Goal: Task Accomplishment & Management: Use online tool/utility

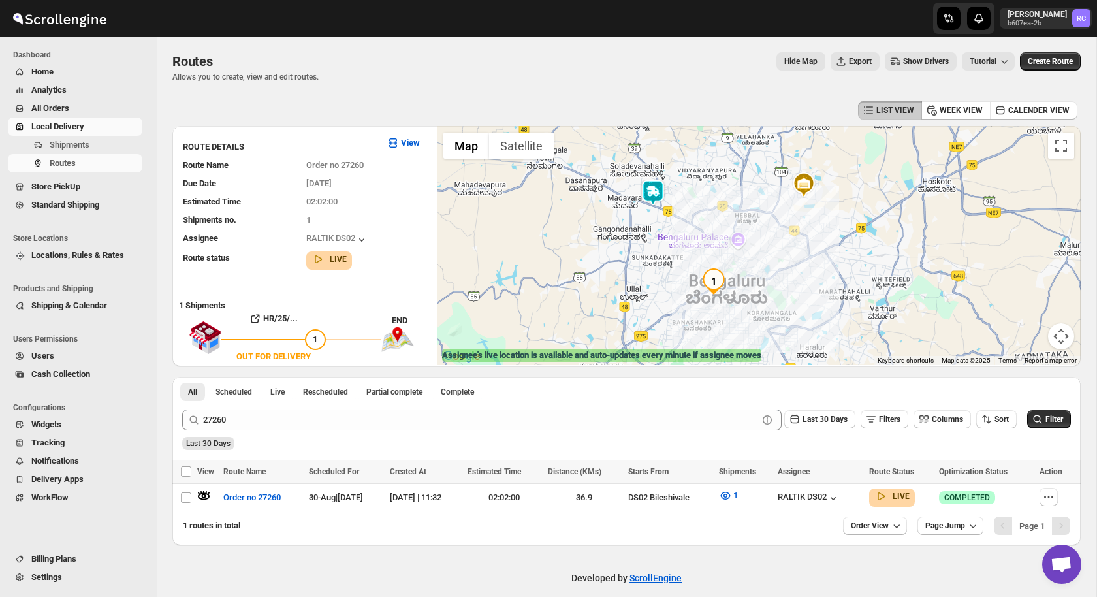
click at [84, 110] on span "All Orders" at bounding box center [85, 108] width 108 height 13
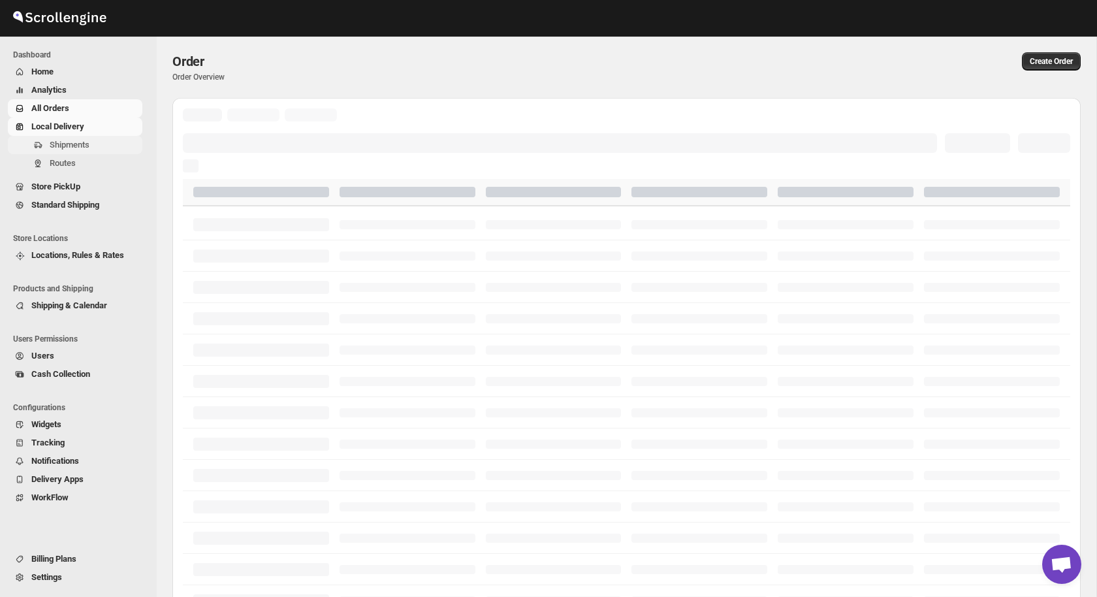
click at [67, 147] on span "Shipments" at bounding box center [70, 145] width 40 height 10
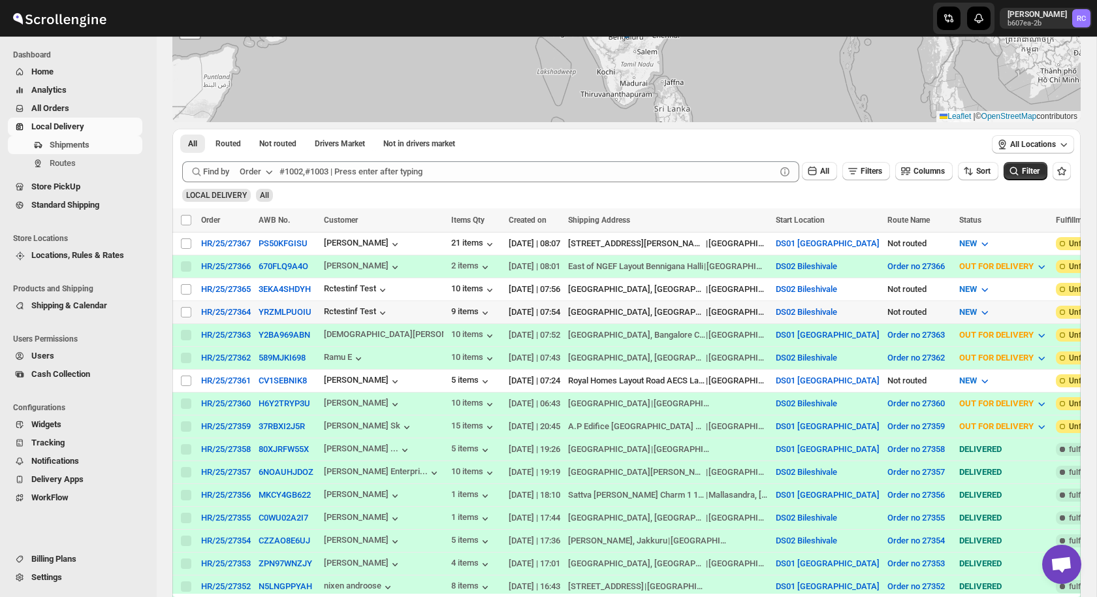
scroll to position [151, 0]
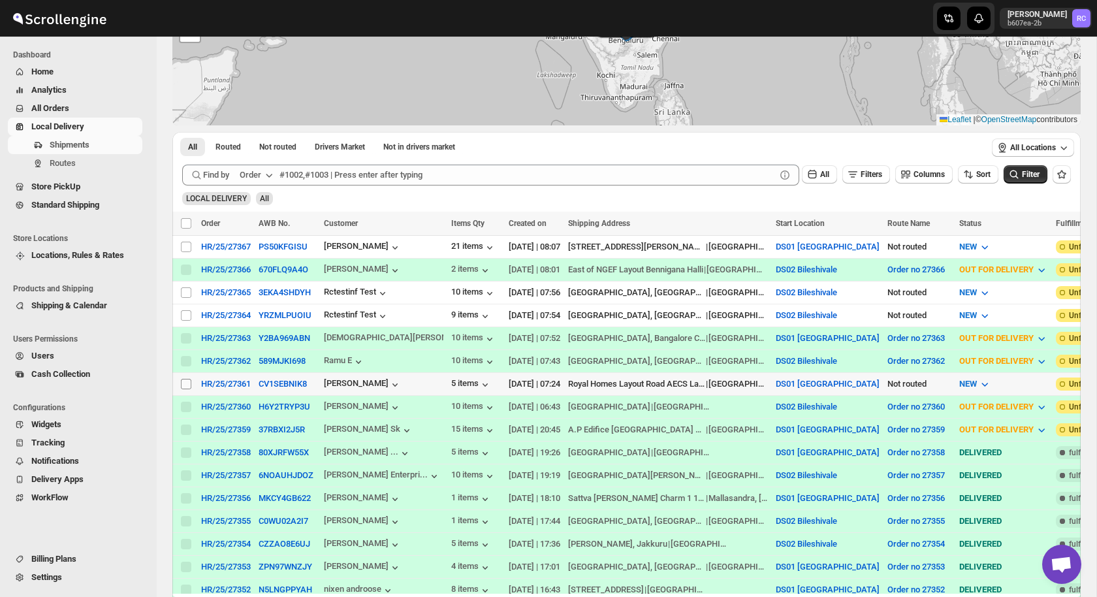
click at [187, 385] on input "Select shipment" at bounding box center [186, 384] width 10 height 10
checkbox input "true"
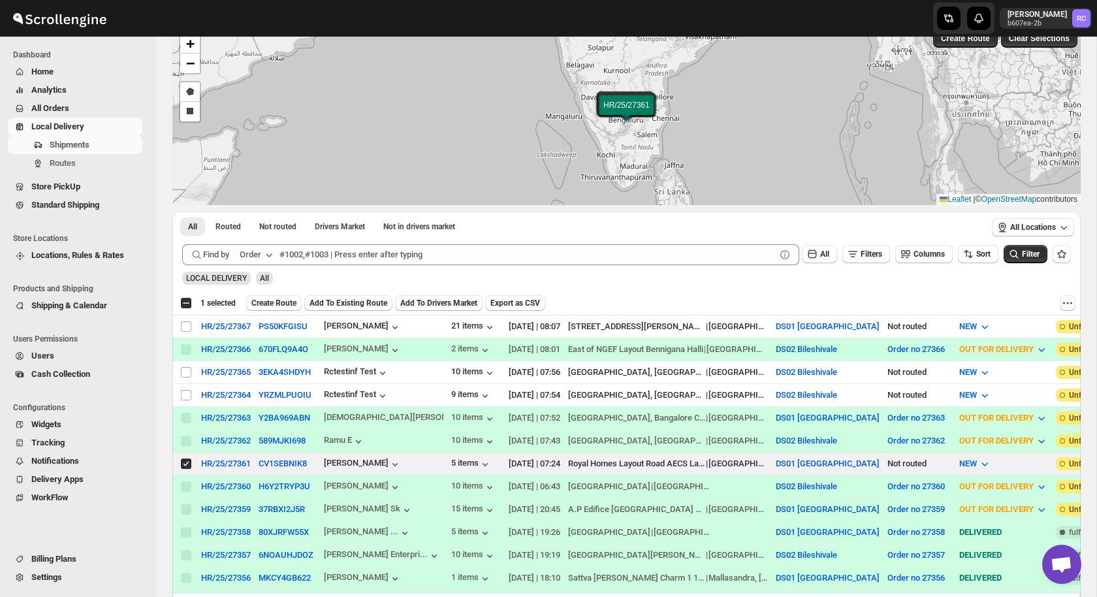
scroll to position [72, 0]
click at [291, 301] on span "Create Route" at bounding box center [273, 302] width 45 height 10
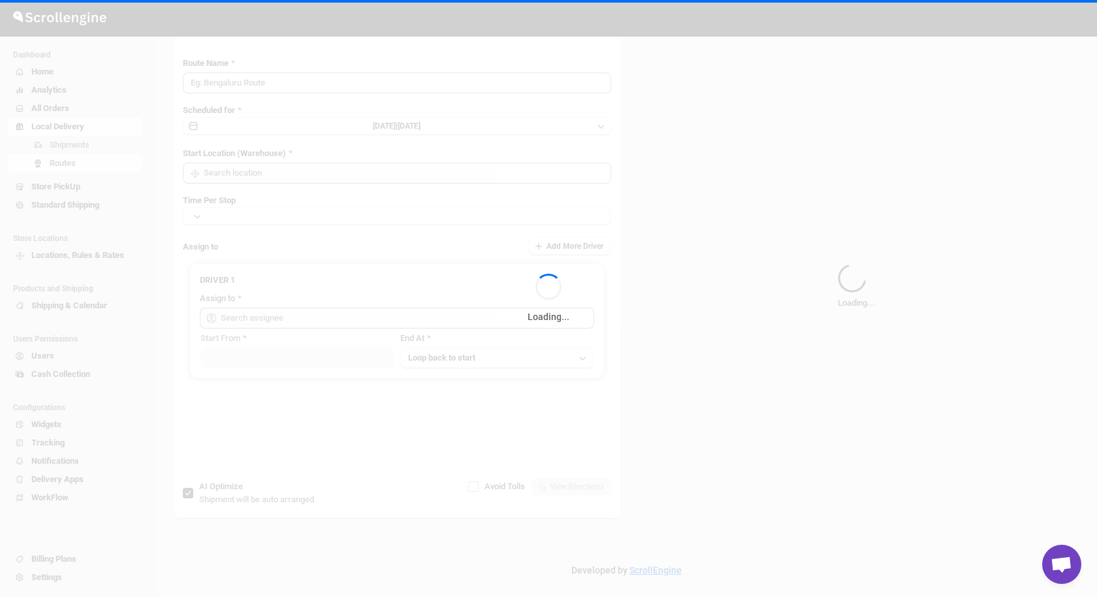
type input "Route - 01/09-0808"
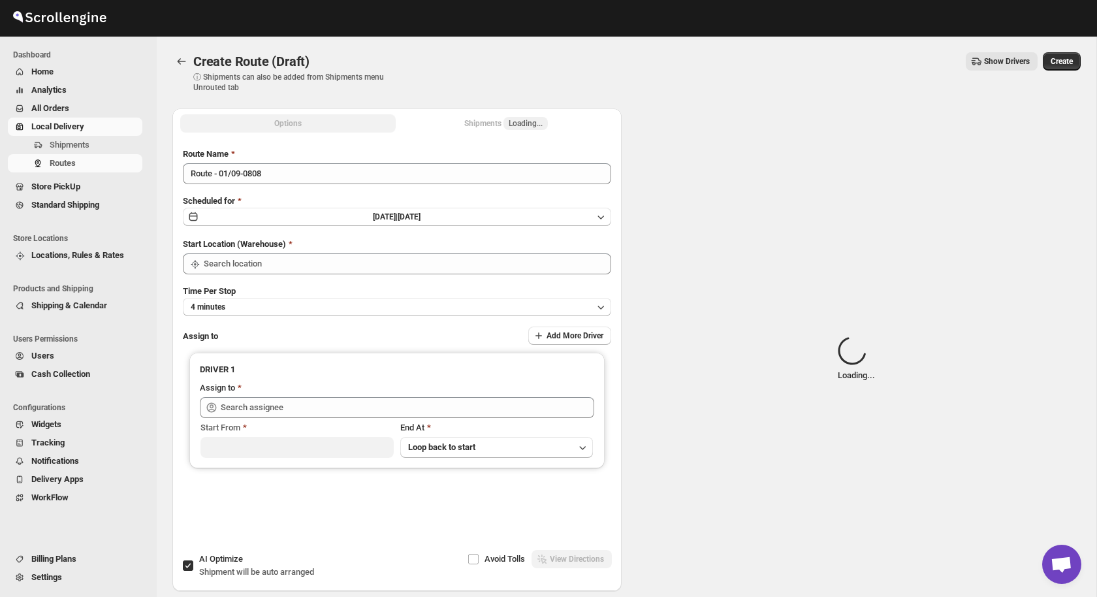
type input "DS01 [GEOGRAPHIC_DATA]"
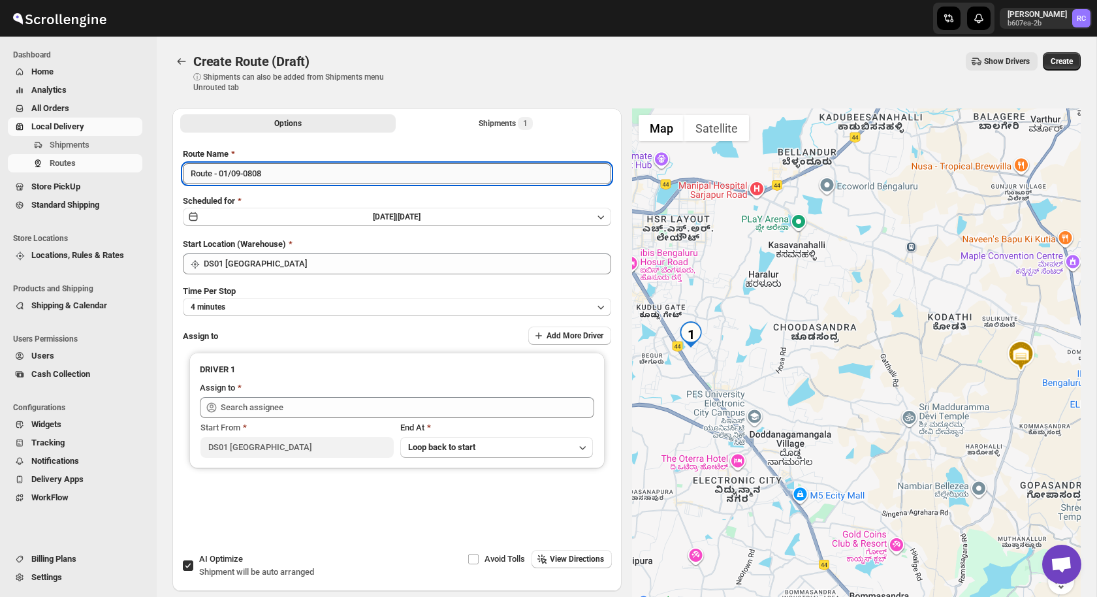
click at [309, 173] on input "Route - 01/09-0808" at bounding box center [397, 173] width 428 height 21
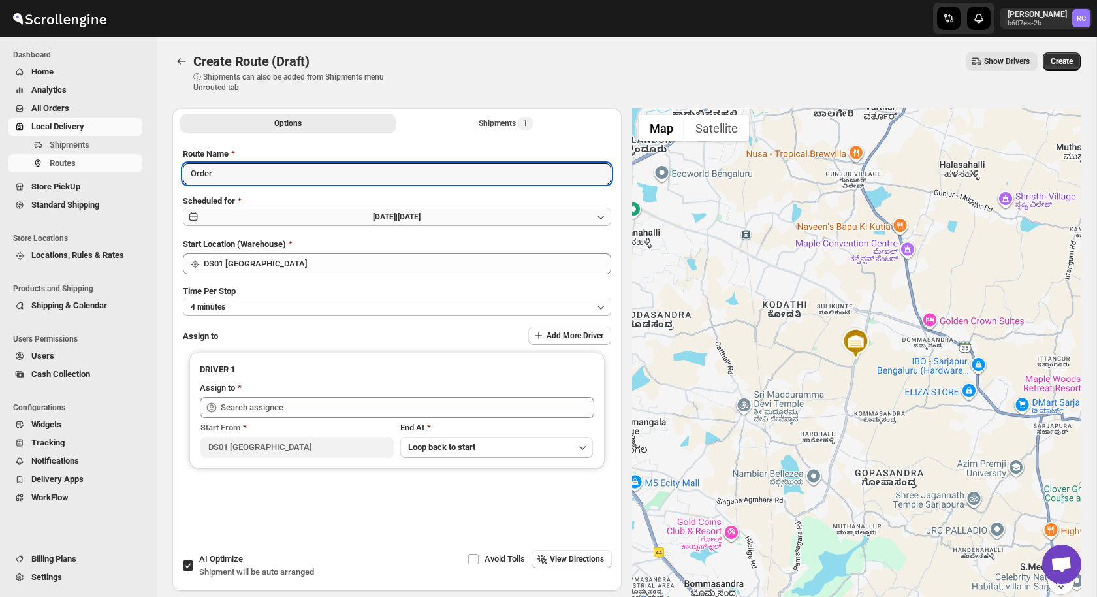
paste input "27361"
type input "Order 27361"
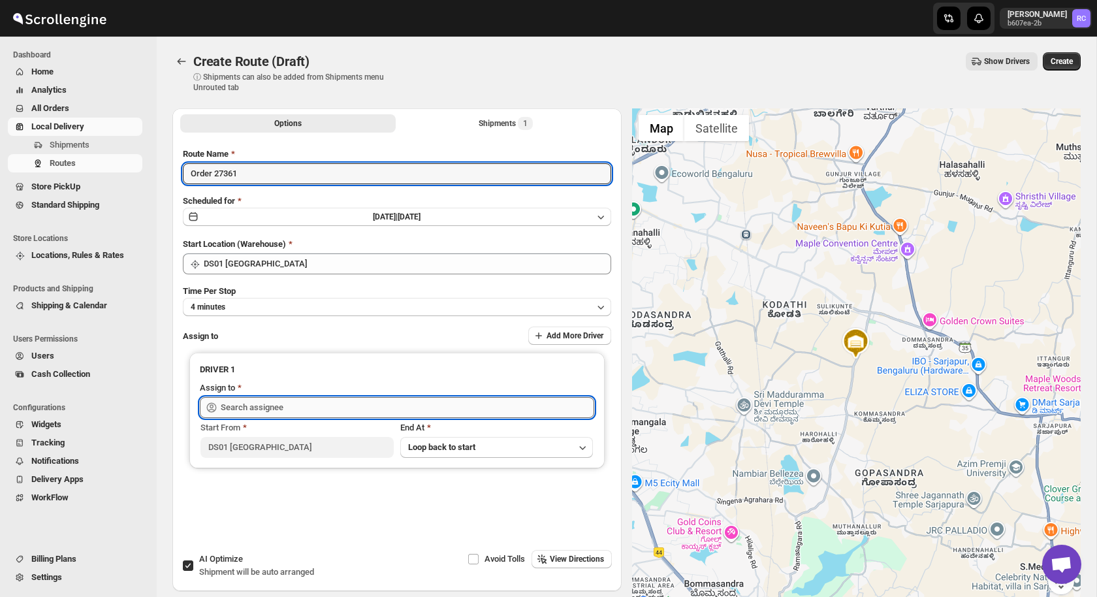
click at [392, 406] on input "text" at bounding box center [407, 407] width 373 height 21
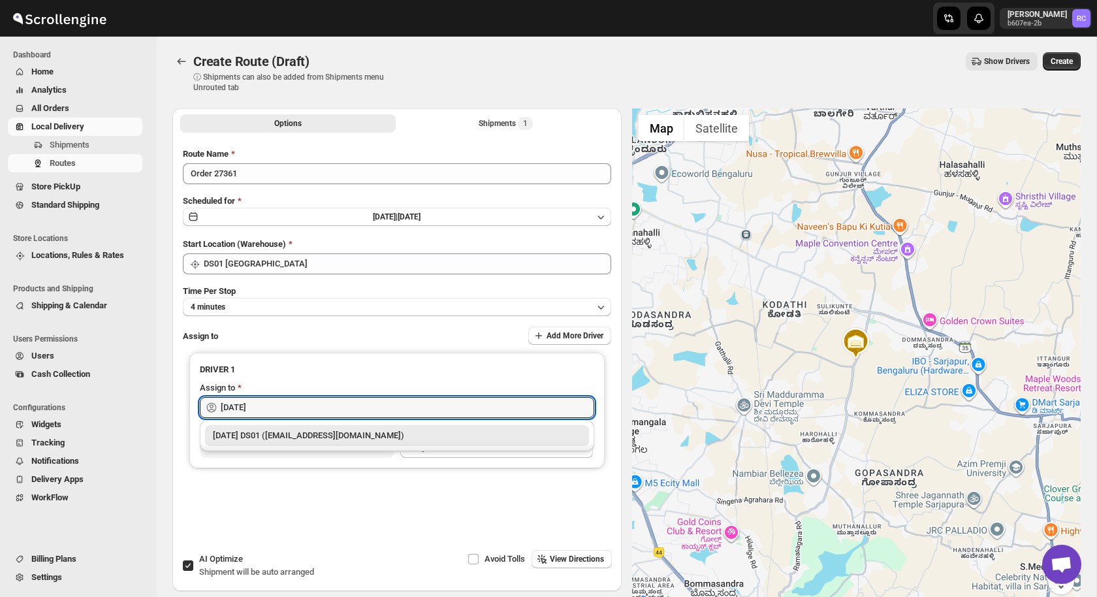
click at [332, 438] on div "[DATE] DS01 ([EMAIL_ADDRESS][DOMAIN_NAME])" at bounding box center [397, 435] width 368 height 13
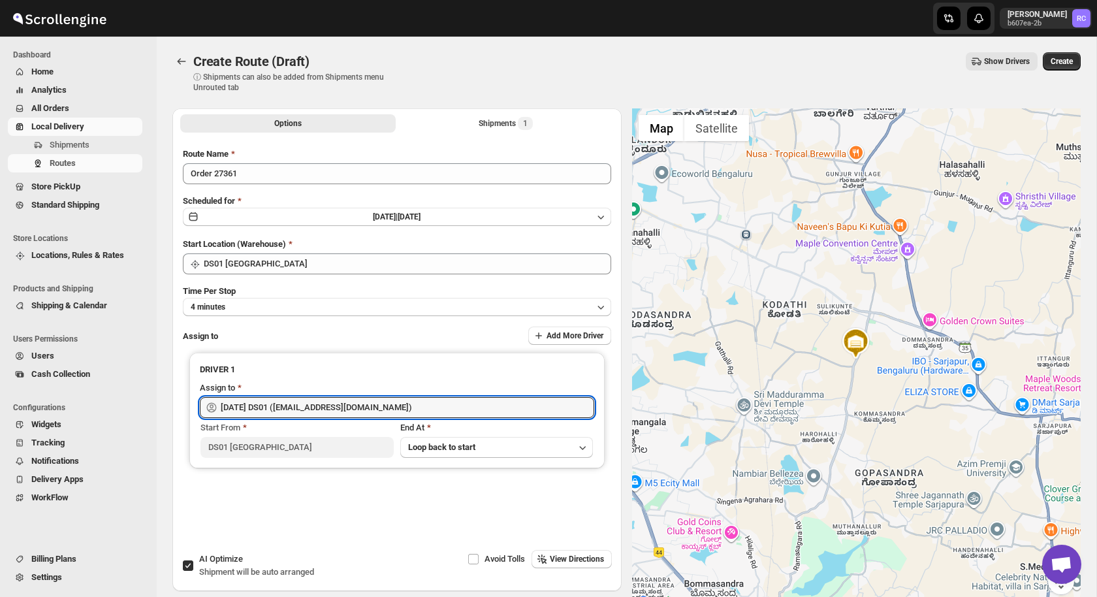
type input "[DATE] DS01 ([EMAIL_ADDRESS][DOMAIN_NAME])"
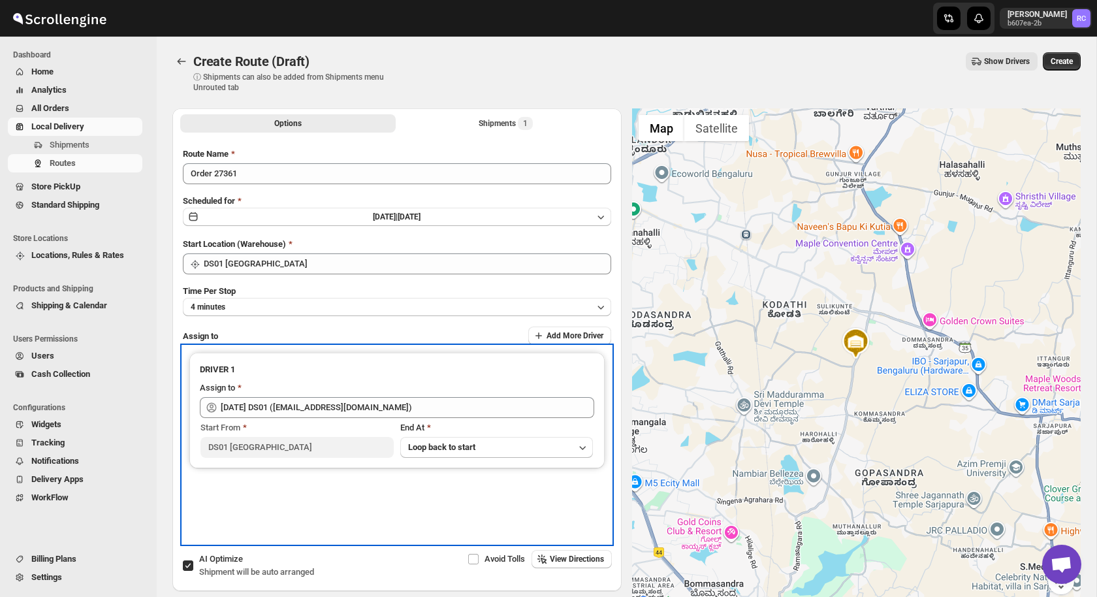
click at [349, 520] on div "DRIVER 1 Assign to Raja DS01 (gasecig398@owlny.com) Start From DS01 Sarjapur En…" at bounding box center [397, 444] width 428 height 197
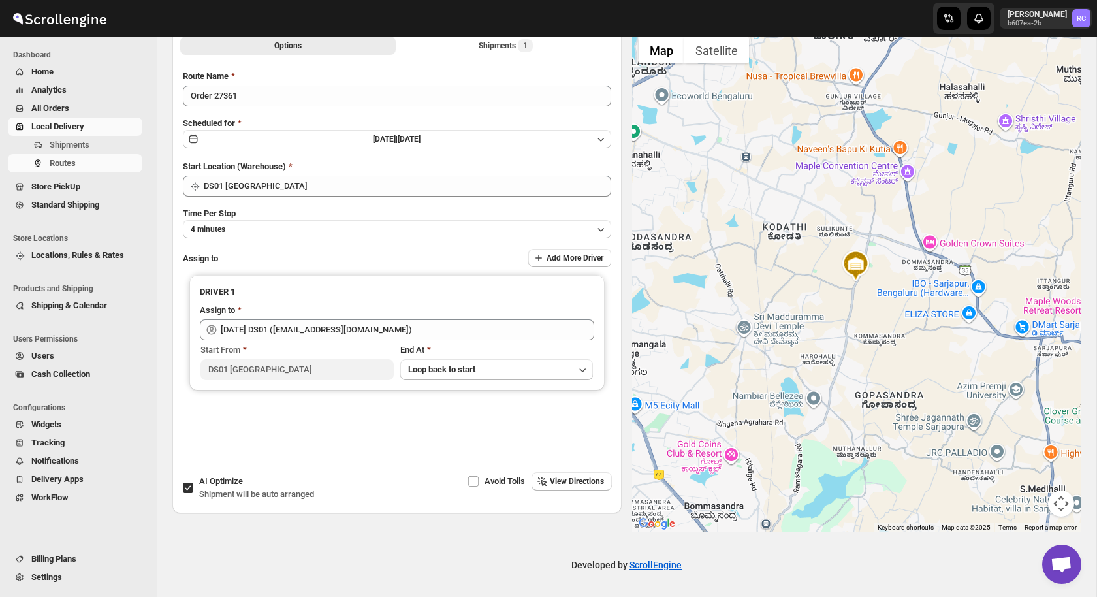
click at [395, 528] on div "Options Shipments 1 More views Options Shipments 1 More views Route Name Order …" at bounding box center [621, 276] width 919 height 512
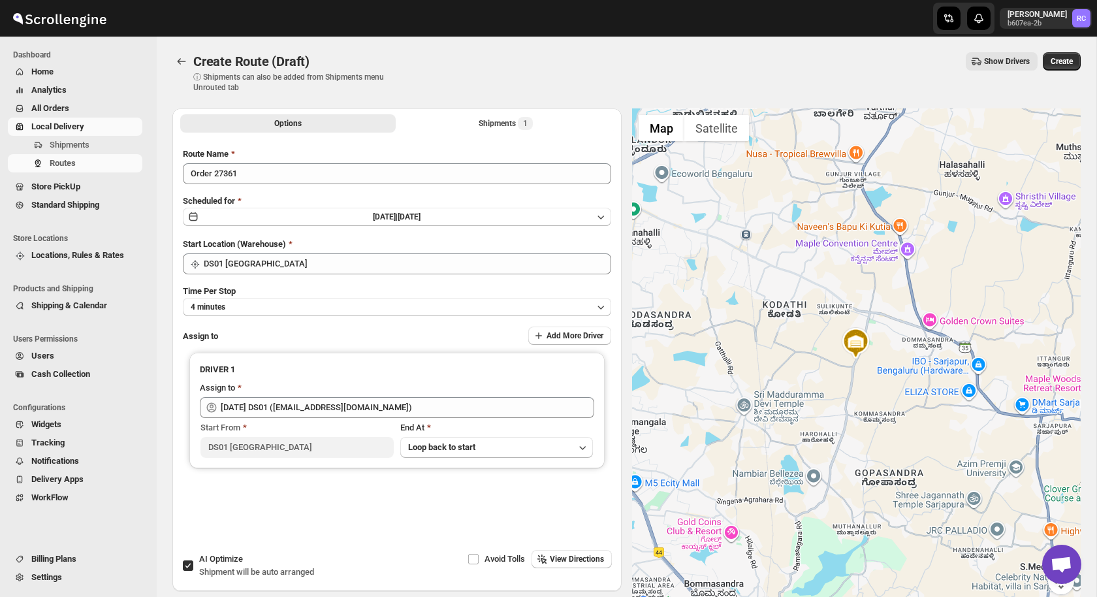
scroll to position [5, 0]
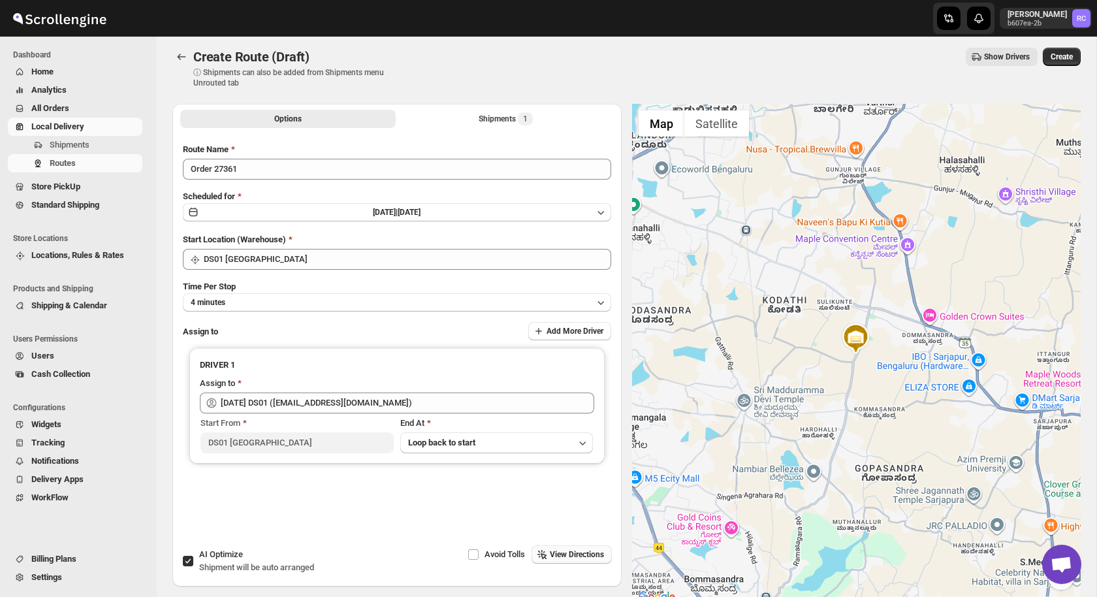
click at [559, 546] on button "View Directions" at bounding box center [571, 554] width 80 height 18
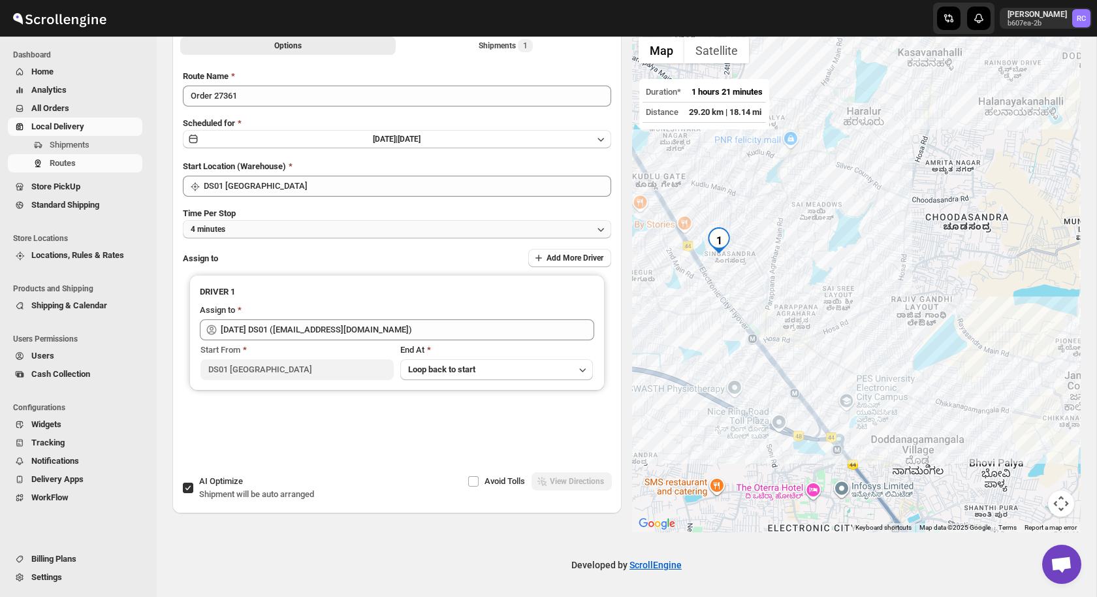
scroll to position [0, 0]
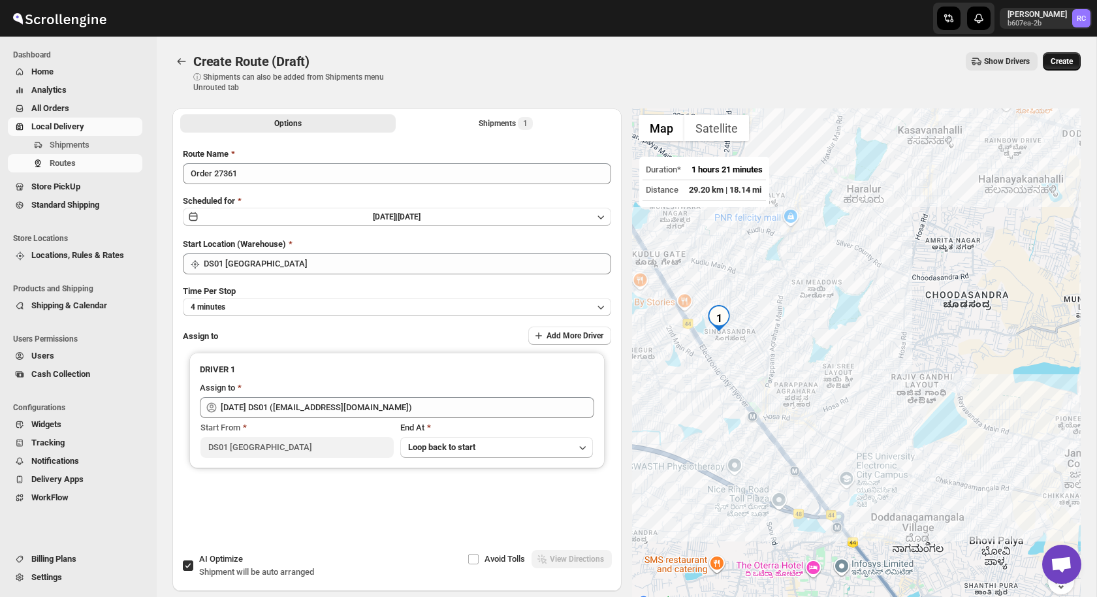
click at [1065, 60] on span "Create" at bounding box center [1061, 61] width 22 height 10
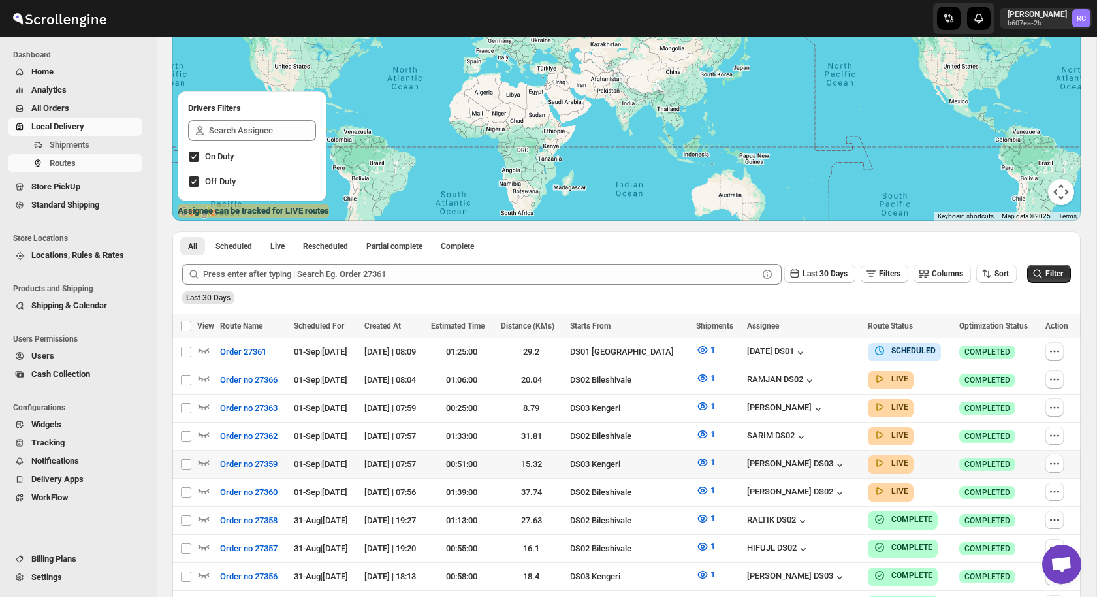
scroll to position [145, 0]
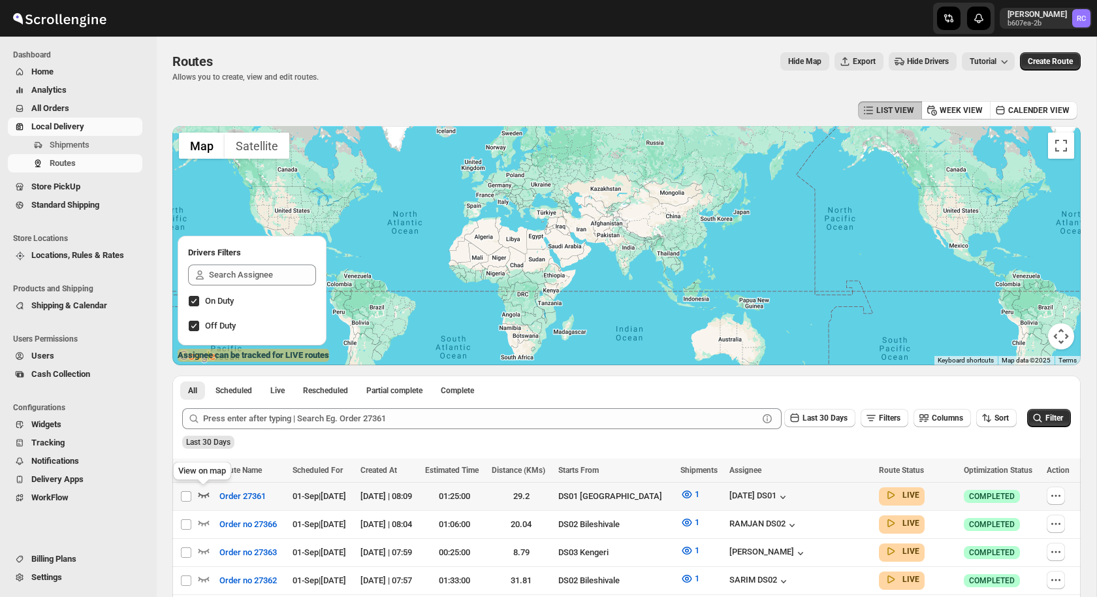
click at [202, 490] on icon "button" at bounding box center [203, 494] width 13 height 13
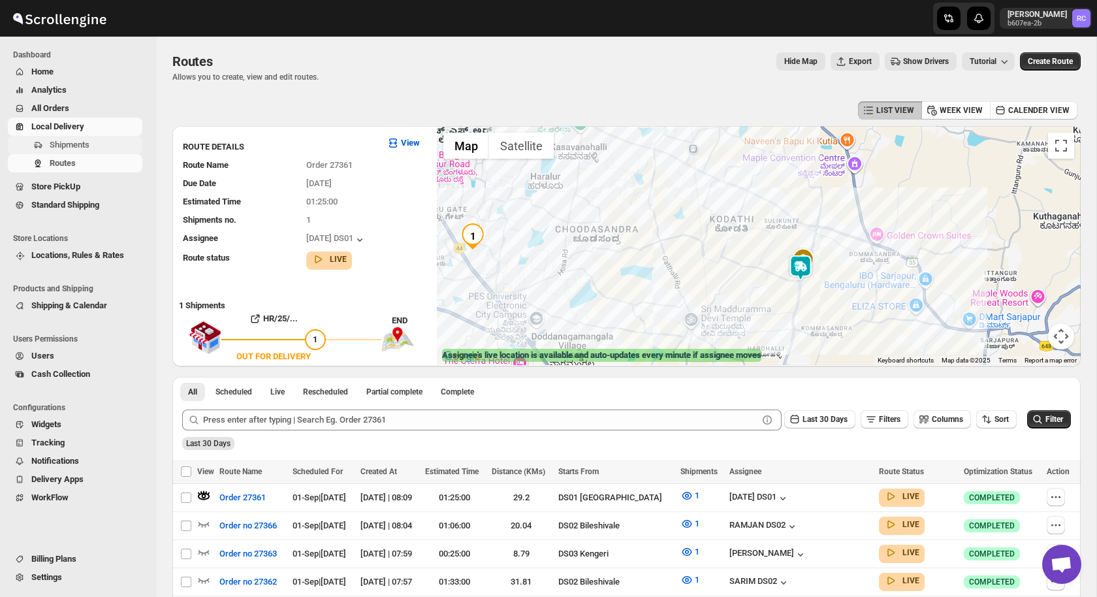
click at [69, 140] on span "Shipments" at bounding box center [70, 145] width 40 height 10
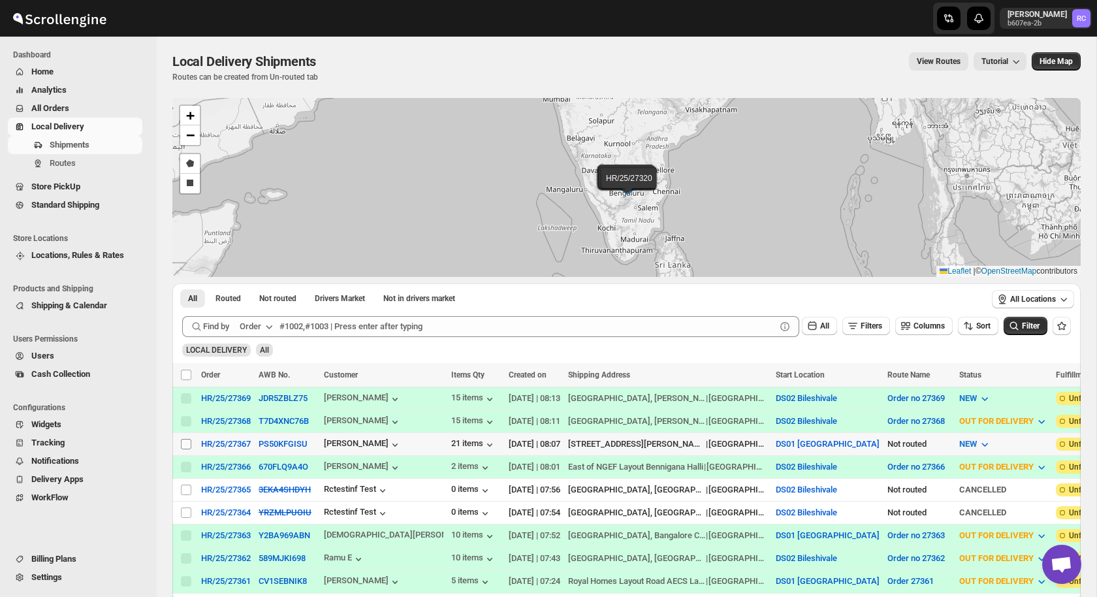
click at [187, 444] on input "Select shipment" at bounding box center [186, 444] width 10 height 10
checkbox input "true"
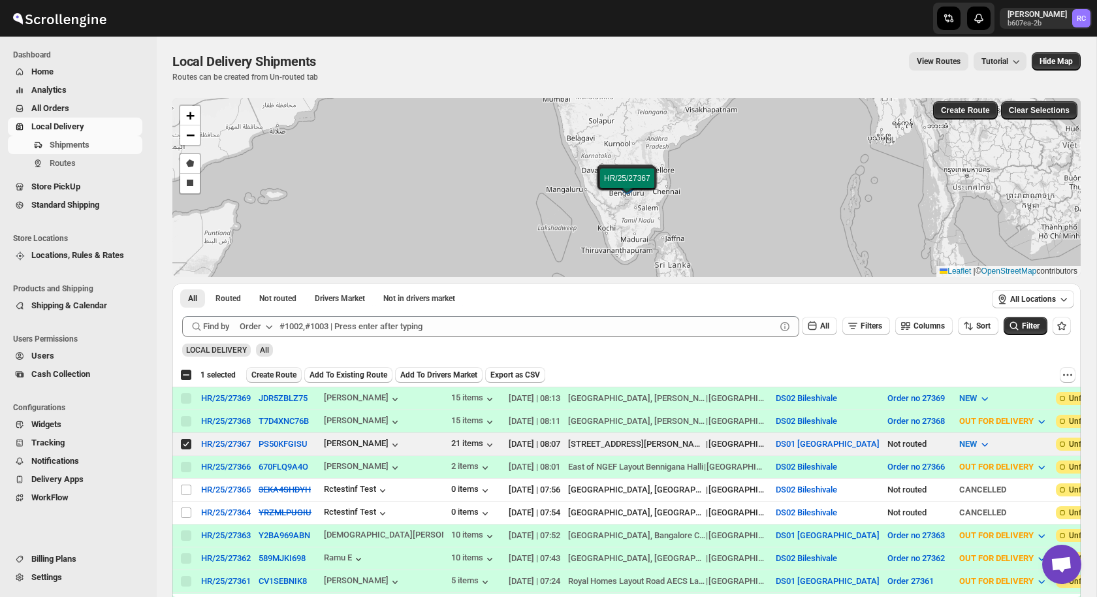
click at [272, 375] on span "Create Route" at bounding box center [273, 375] width 45 height 10
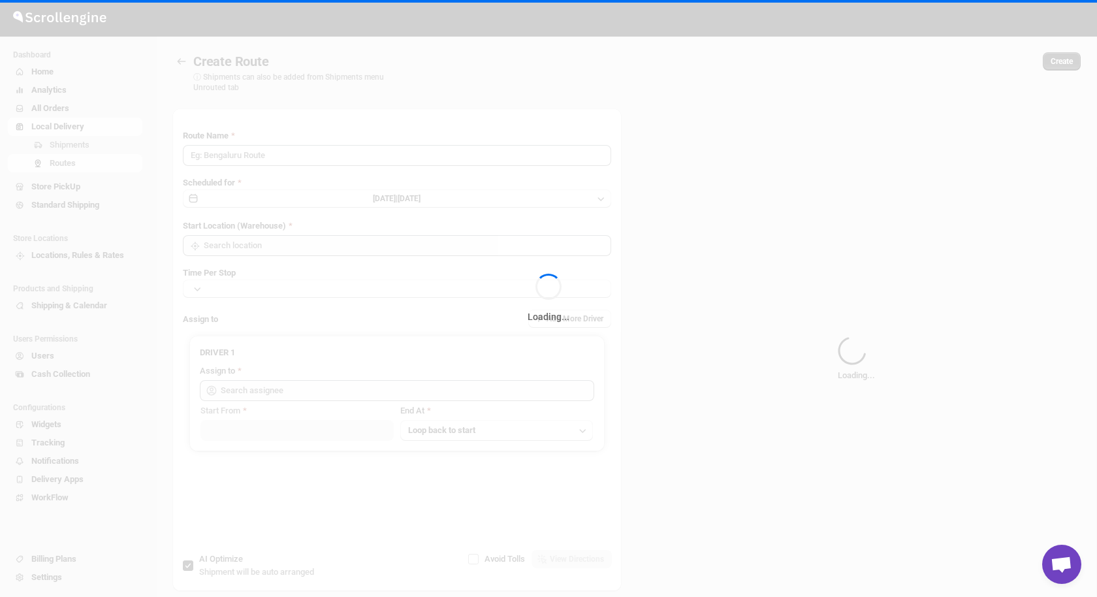
type input "Route - 01/09-0814"
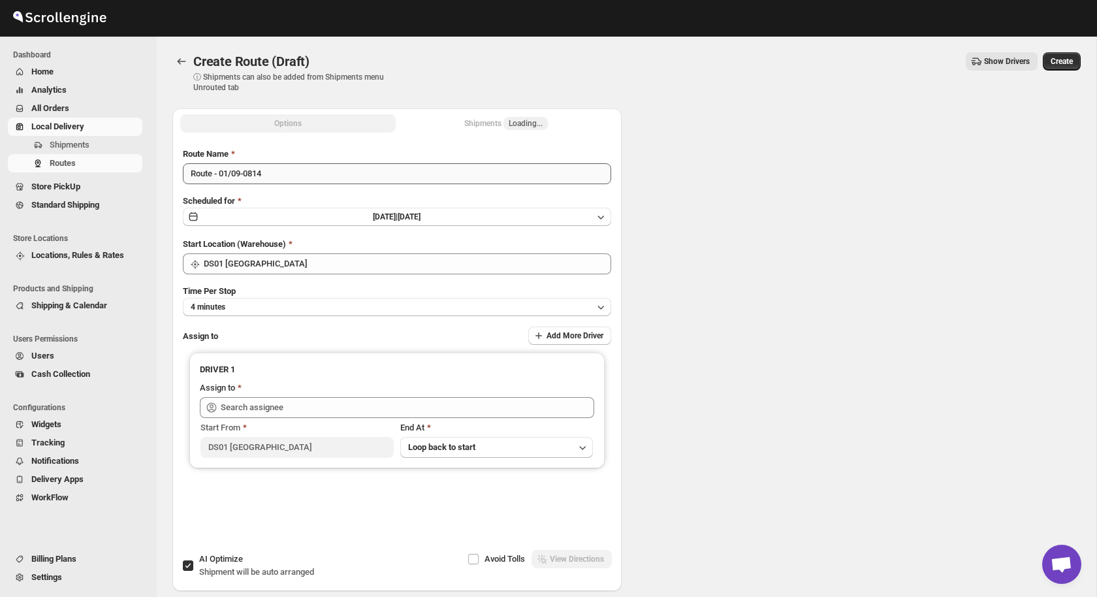
type input "DS01 [GEOGRAPHIC_DATA]"
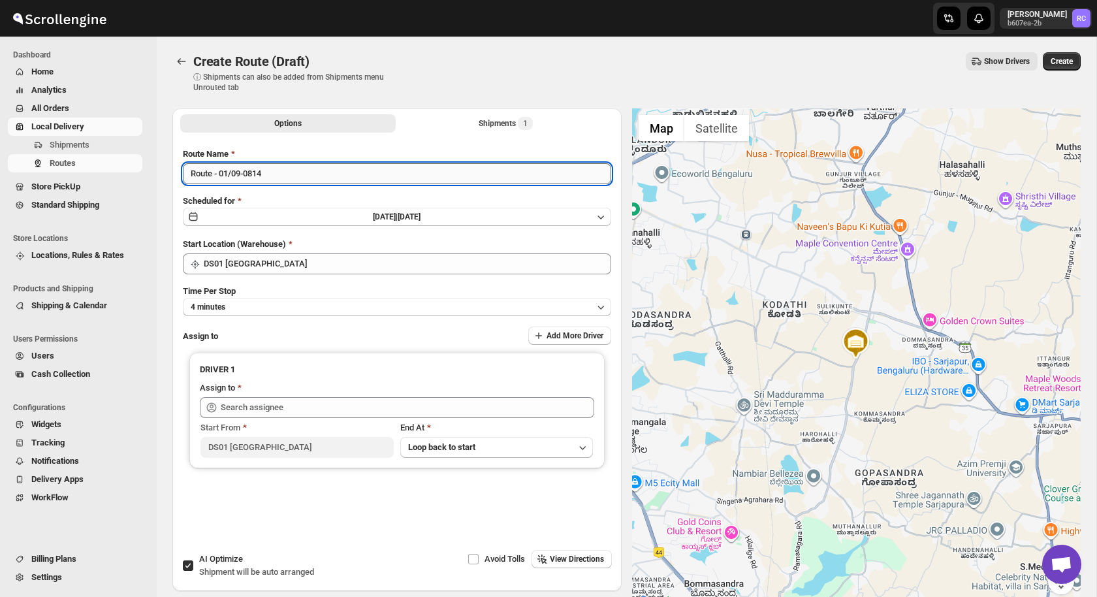
click at [270, 172] on input "Route - 01/09-0814" at bounding box center [397, 173] width 428 height 21
paste input "27367"
type input "Order 27367"
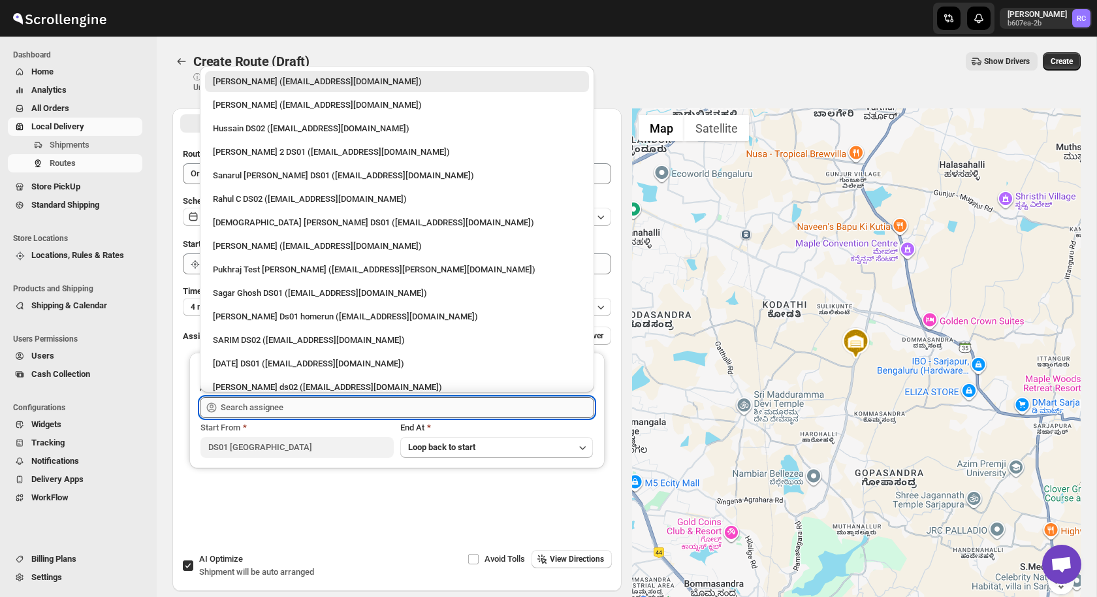
click at [292, 413] on input "text" at bounding box center [407, 407] width 373 height 21
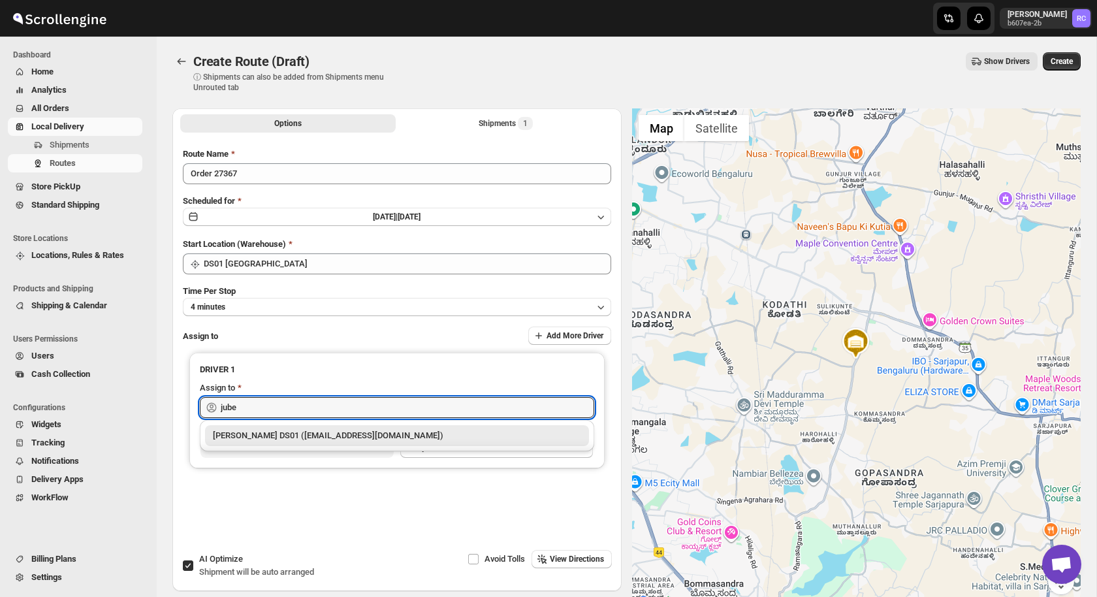
click at [279, 436] on div "[PERSON_NAME] DS01 ([EMAIL_ADDRESS][DOMAIN_NAME])" at bounding box center [397, 435] width 368 height 13
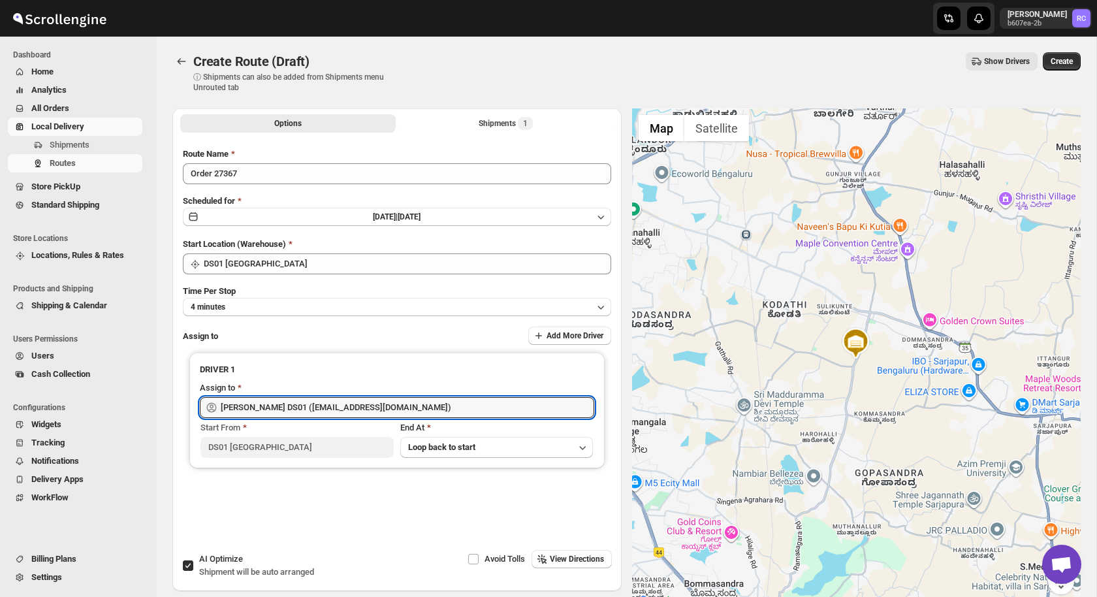
type input "[PERSON_NAME] DS01 ([EMAIL_ADDRESS][DOMAIN_NAME])"
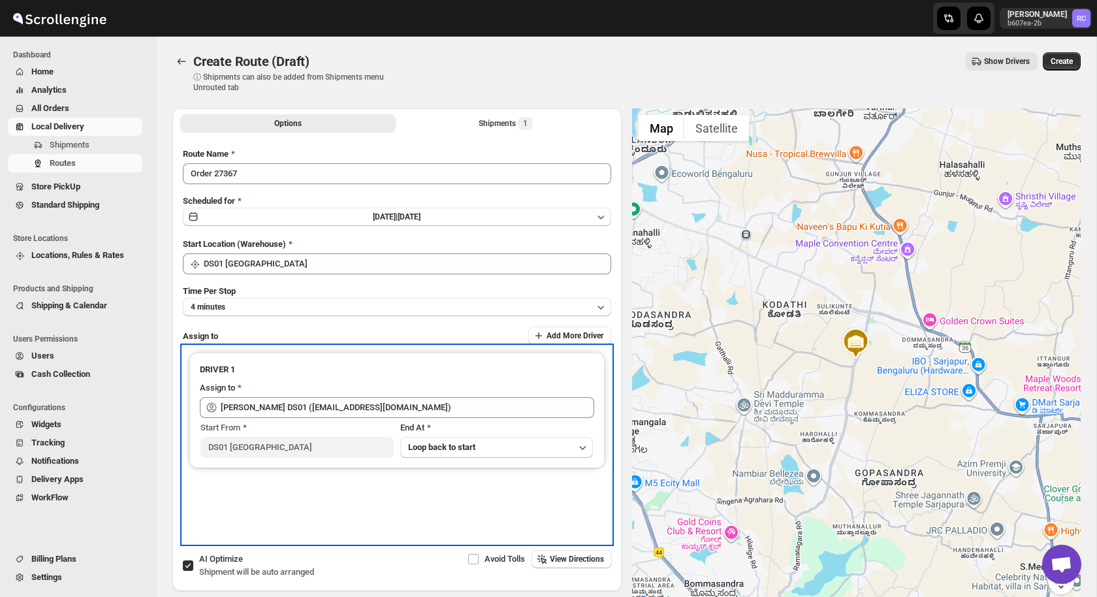
click at [394, 476] on div "DRIVER 1 Assign to [PERSON_NAME] DS01 ([EMAIL_ADDRESS][DOMAIN_NAME]) Start From…" at bounding box center [397, 444] width 428 height 197
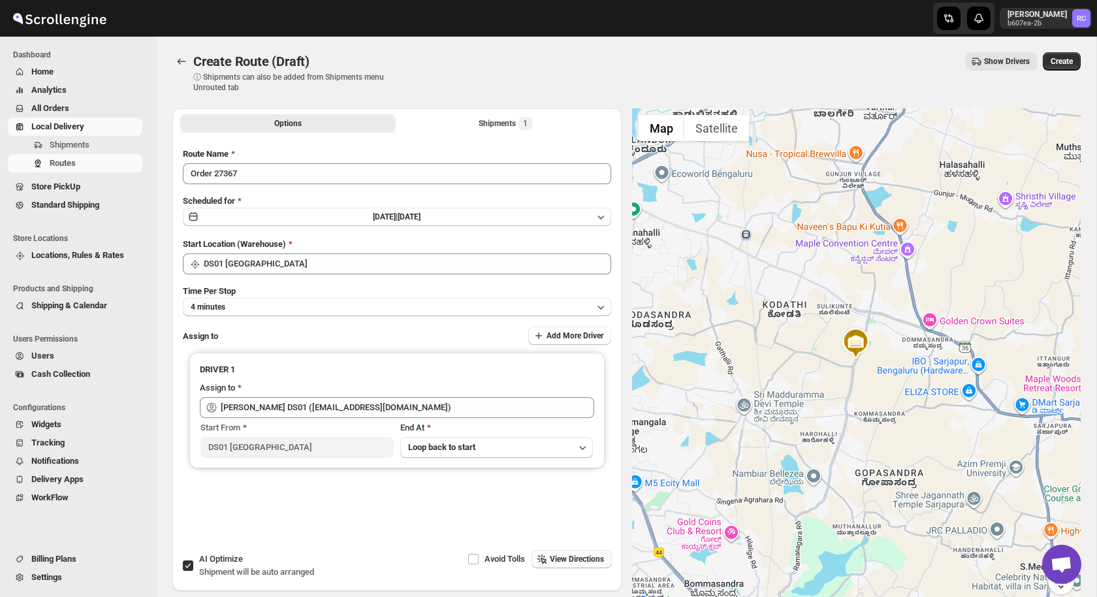
click at [565, 553] on button "View Directions" at bounding box center [571, 559] width 80 height 18
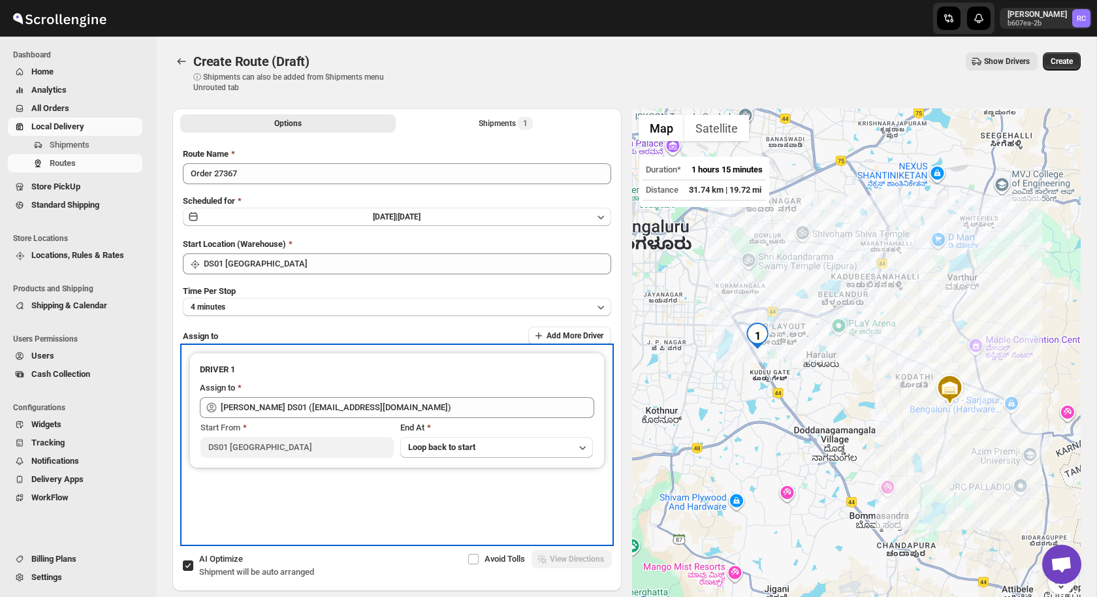
click at [481, 457] on div "DRIVER 1 Assign to [PERSON_NAME] DS01 ([EMAIL_ADDRESS][DOMAIN_NAME]) Start From…" at bounding box center [396, 411] width 415 height 116
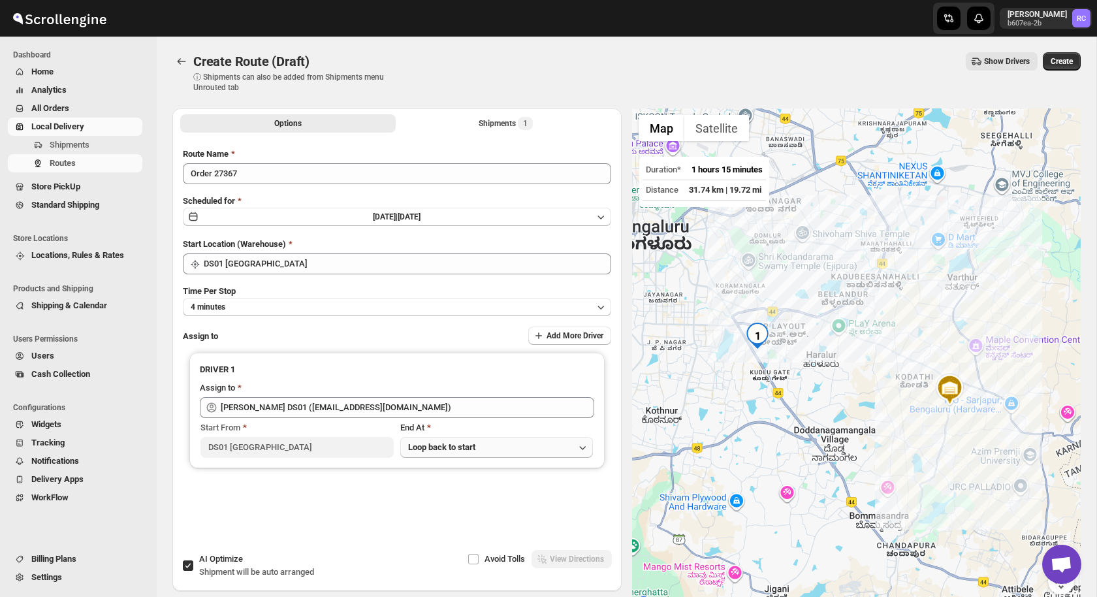
click at [487, 448] on button "Loop back to start" at bounding box center [496, 447] width 193 height 21
click at [469, 477] on div "Loop back to start" at bounding box center [441, 473] width 67 height 13
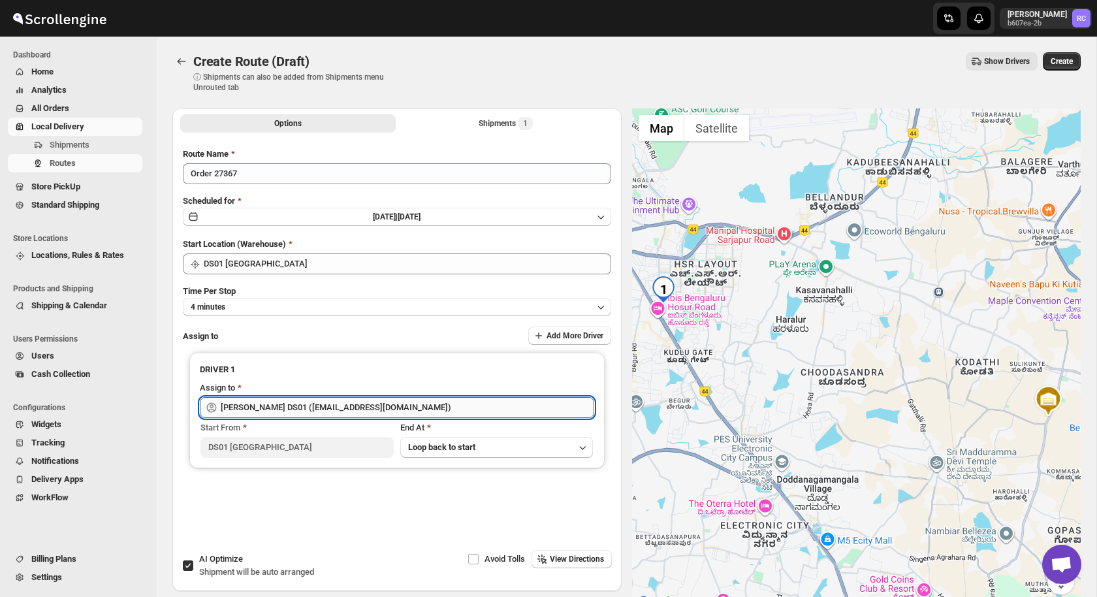
click at [462, 401] on input "[PERSON_NAME] DS01 ([EMAIL_ADDRESS][DOMAIN_NAME])" at bounding box center [407, 407] width 373 height 21
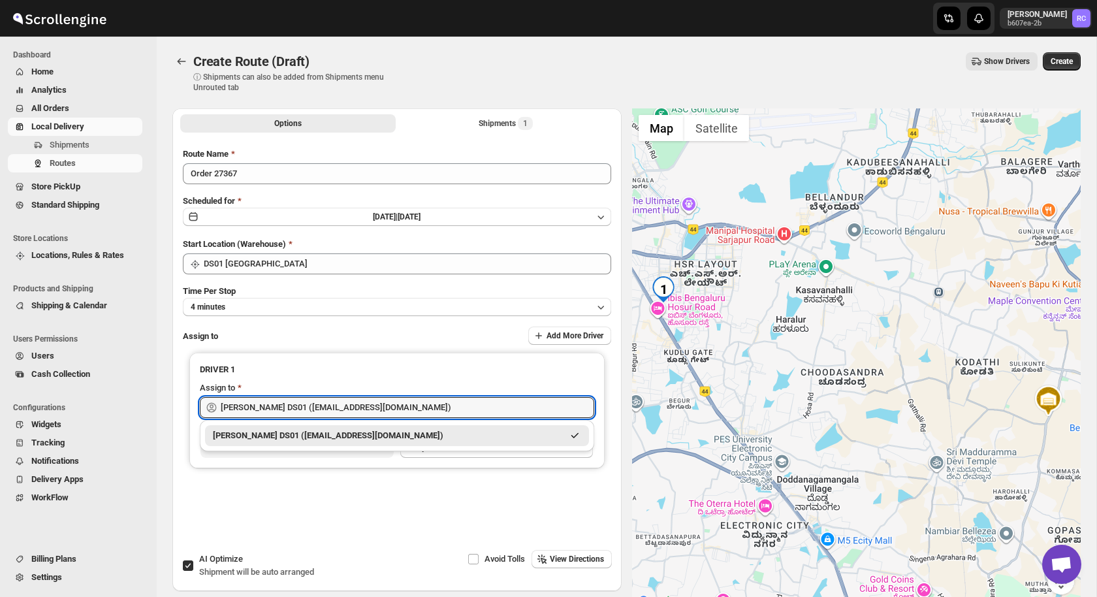
click at [442, 441] on div "[PERSON_NAME] DS01 ([EMAIL_ADDRESS][DOMAIN_NAME])" at bounding box center [388, 435] width 350 height 13
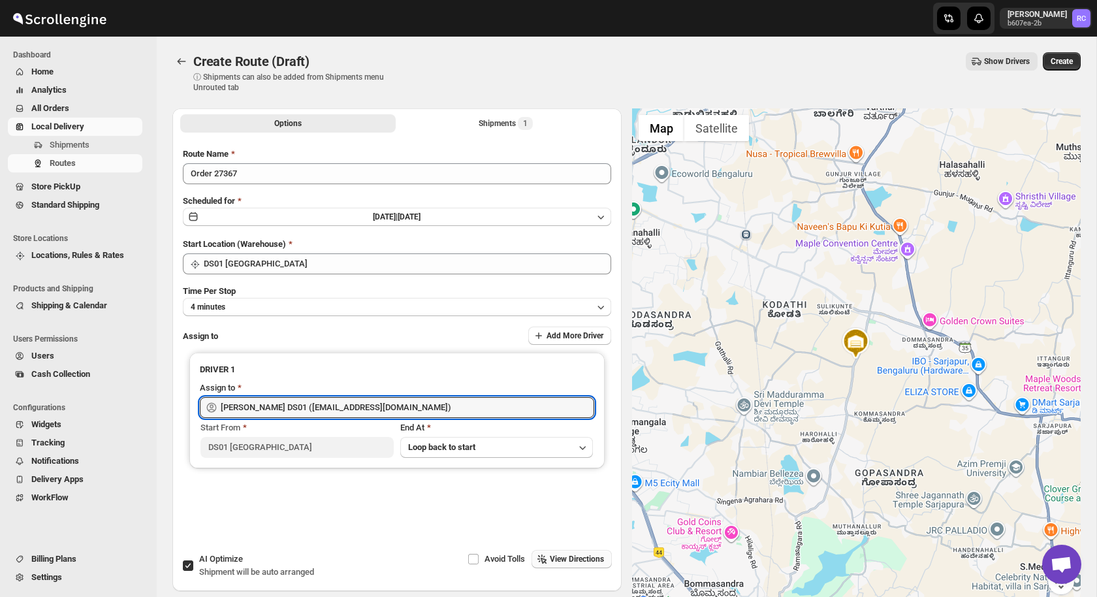
click at [564, 563] on span "View Directions" at bounding box center [577, 559] width 54 height 10
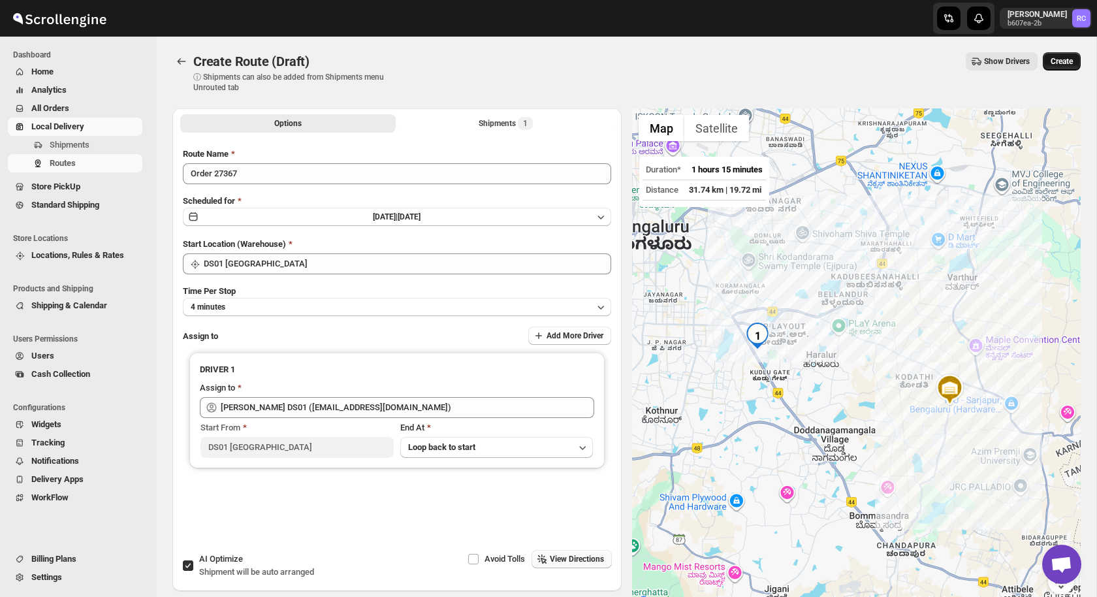
click at [1059, 57] on span "Create" at bounding box center [1061, 61] width 22 height 10
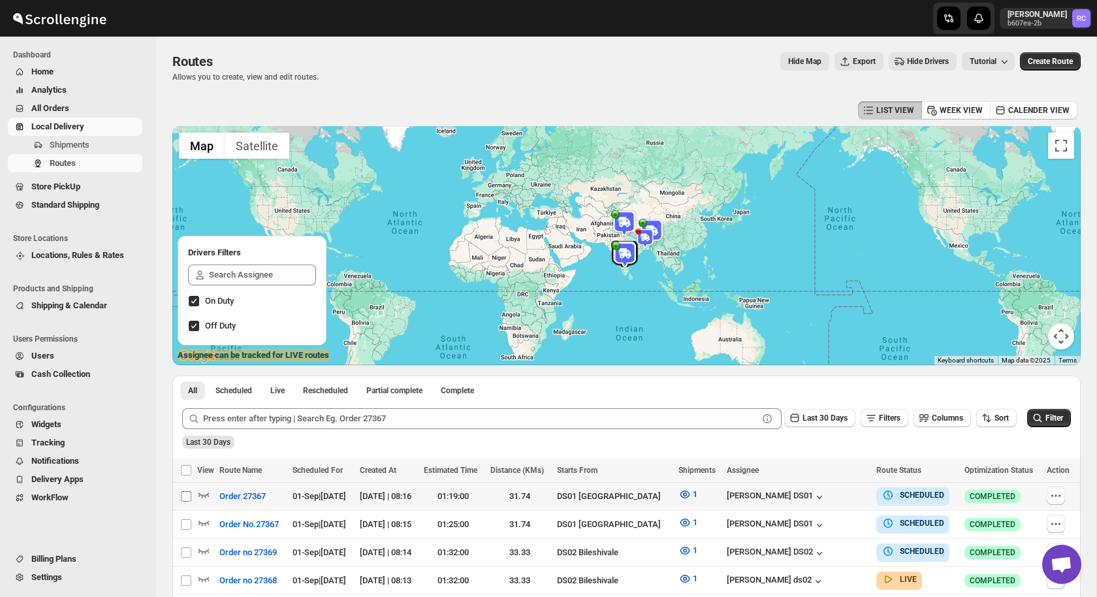
click at [183, 495] on input "Select route" at bounding box center [186, 496] width 10 height 10
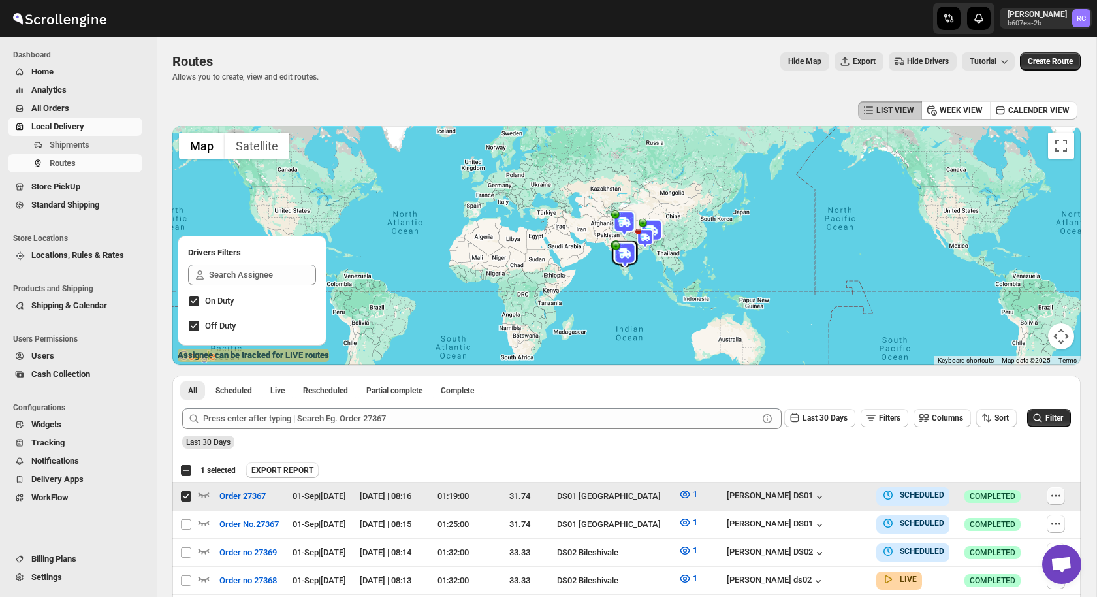
click at [1057, 492] on icon "button" at bounding box center [1055, 495] width 13 height 13
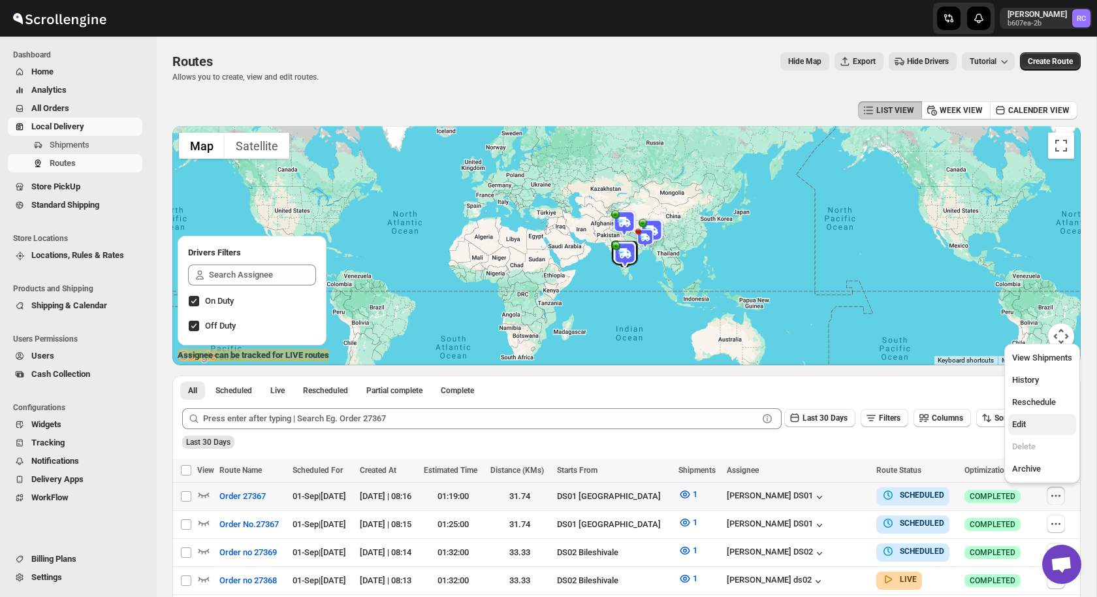
click at [1037, 423] on span "Edit" at bounding box center [1042, 424] width 60 height 13
checkbox input "true"
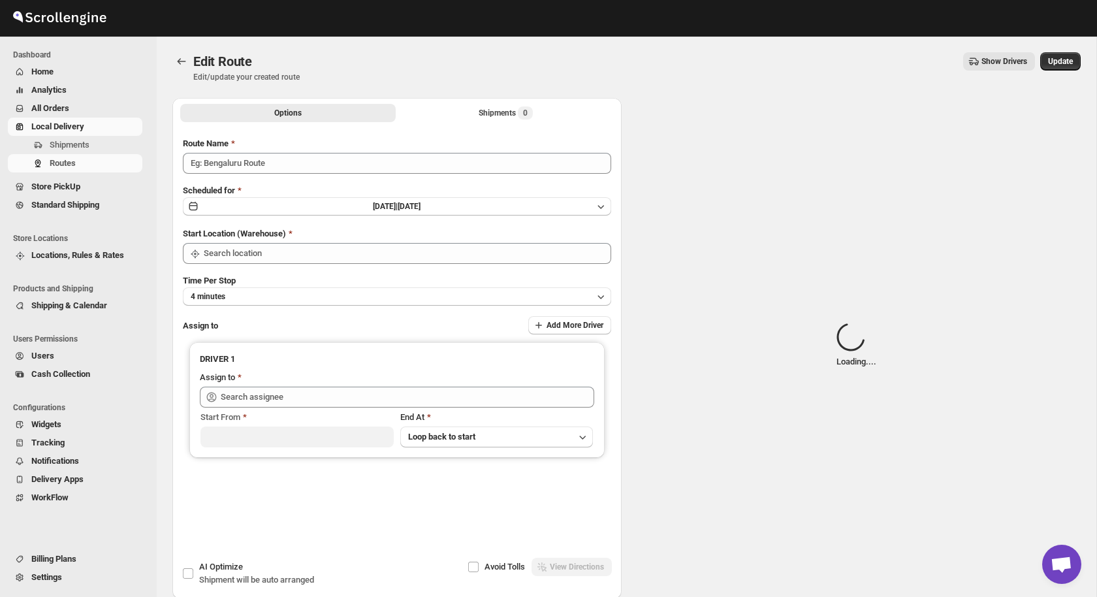
type input "Order 27367"
type input "DS01 [GEOGRAPHIC_DATA]"
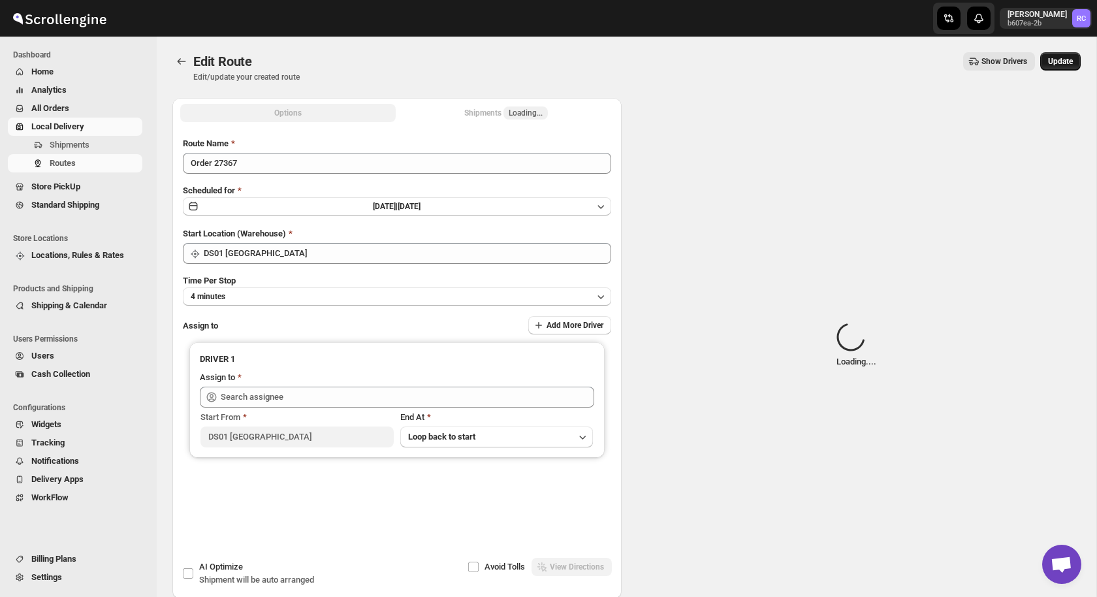
type input "[PERSON_NAME] DS01 ([EMAIL_ADDRESS][DOMAIN_NAME])"
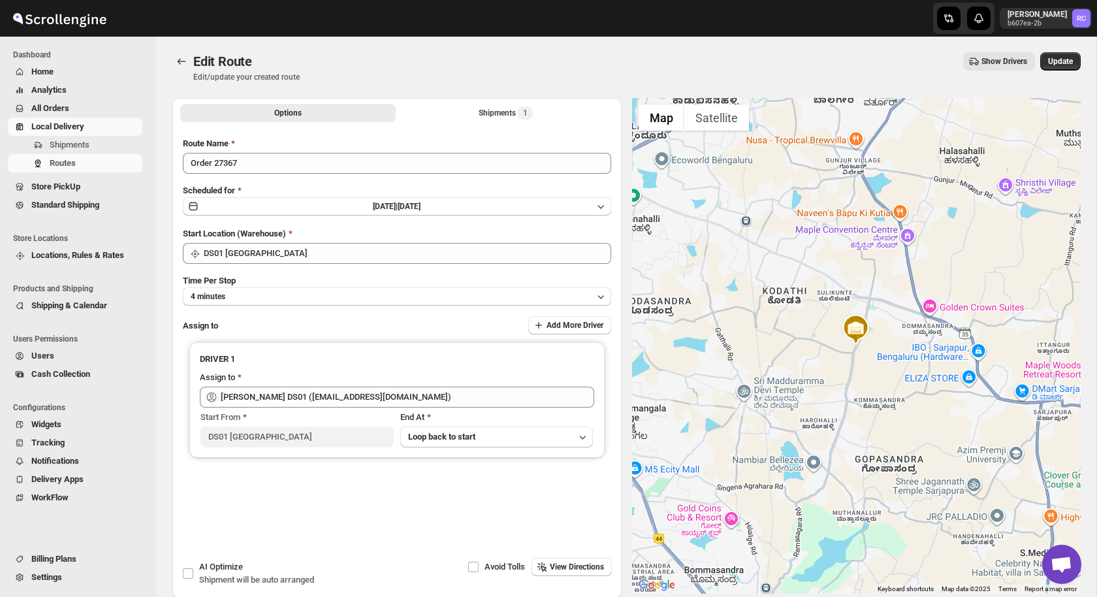
click at [473, 102] on div "Options Shipments 1 More views Options Shipments 1 More views" at bounding box center [396, 112] width 449 height 29
click at [472, 114] on button "Shipments 1" at bounding box center [505, 113] width 215 height 18
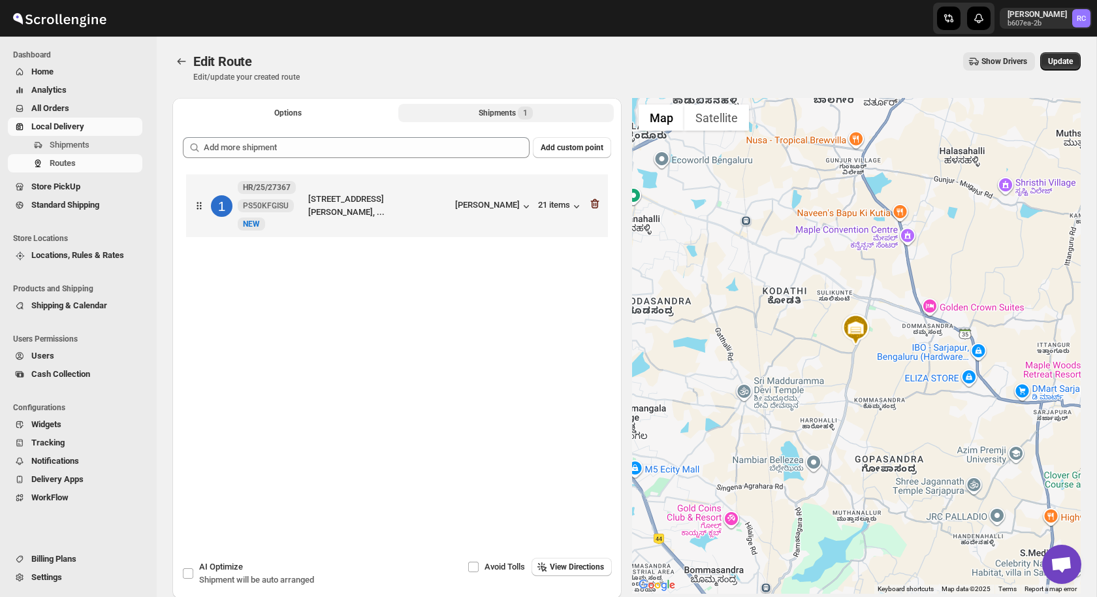
click at [596, 207] on icon "button" at bounding box center [594, 203] width 13 height 13
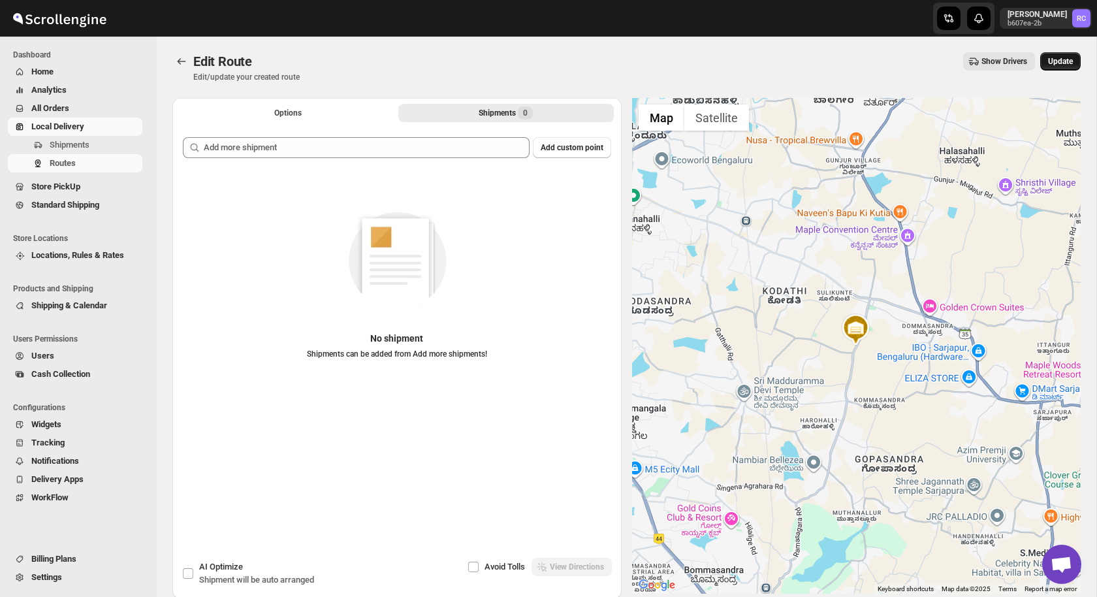
click at [1065, 61] on span "Update" at bounding box center [1060, 61] width 25 height 10
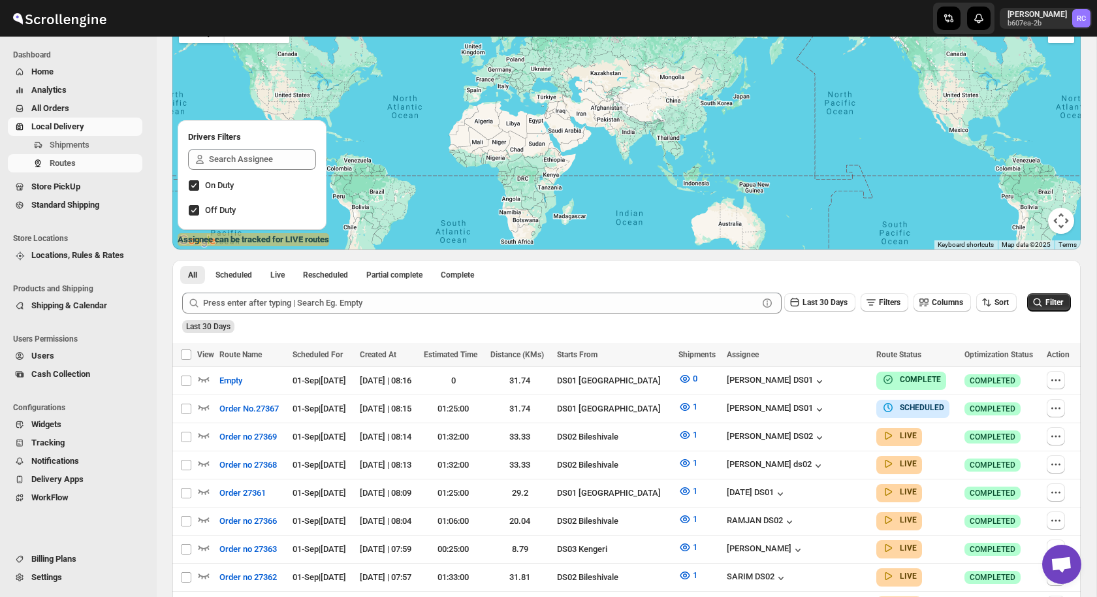
scroll to position [150, 0]
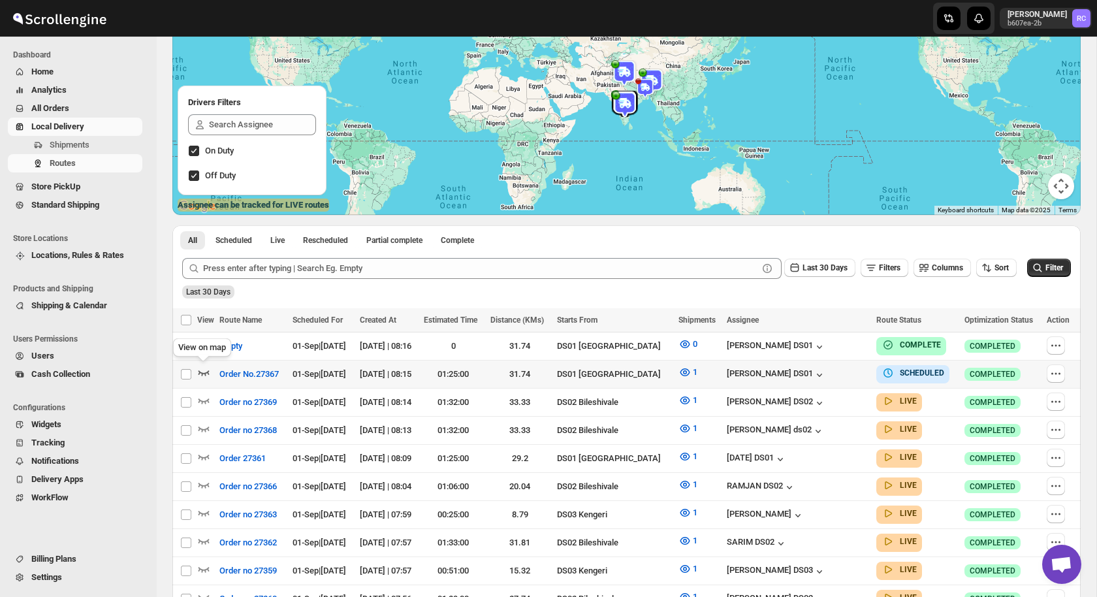
click at [198, 372] on icon "button" at bounding box center [203, 372] width 11 height 5
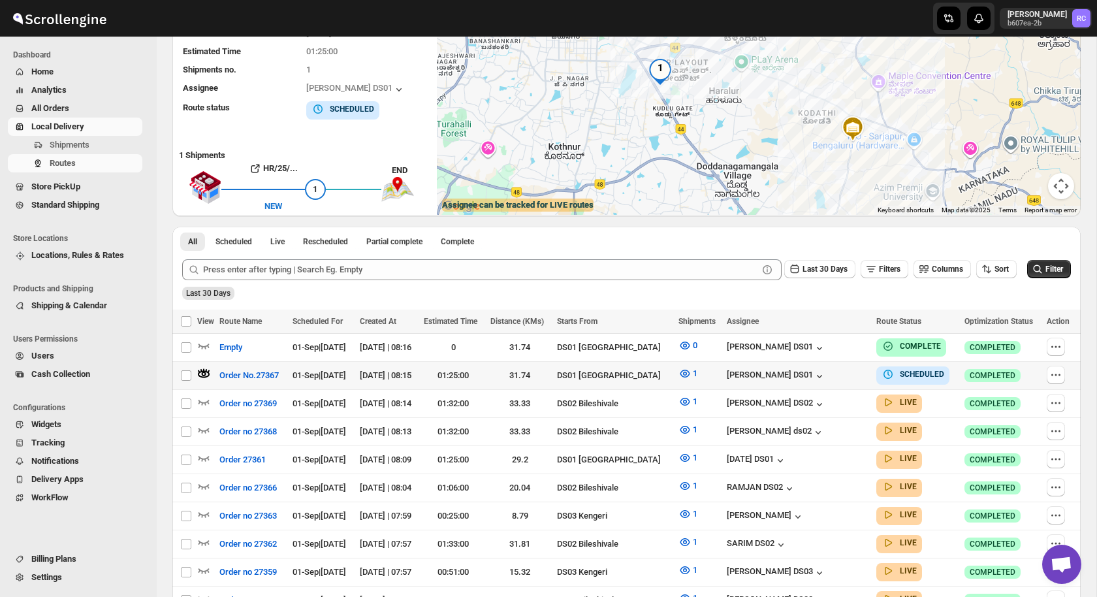
click at [202, 371] on icon "button" at bounding box center [204, 373] width 5 height 5
click at [201, 375] on div "View on map" at bounding box center [201, 378] width 63 height 29
click at [204, 371] on icon "button" at bounding box center [203, 373] width 13 height 13
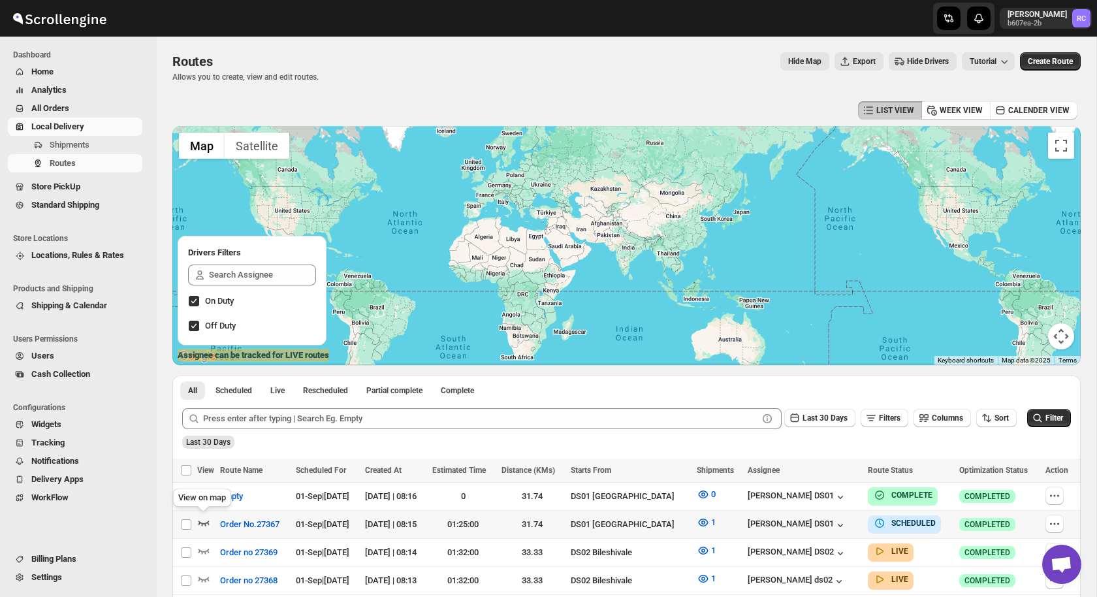
click at [204, 520] on icon "button" at bounding box center [203, 522] width 13 height 13
